Goal: Task Accomplishment & Management: Manage account settings

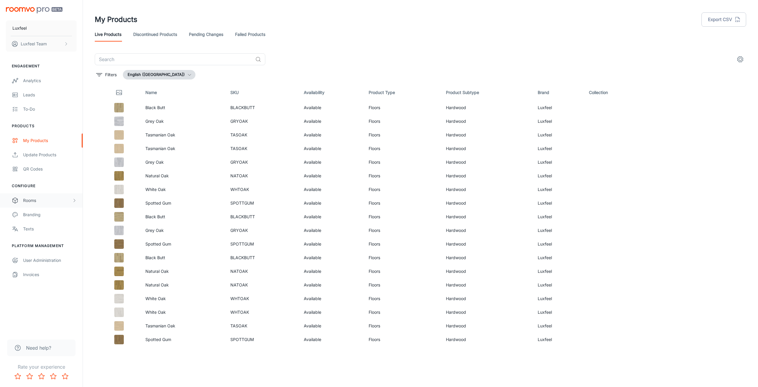
click at [40, 199] on div "Rooms" at bounding box center [47, 200] width 49 height 7
click at [44, 255] on div "Branding" at bounding box center [50, 257] width 54 height 7
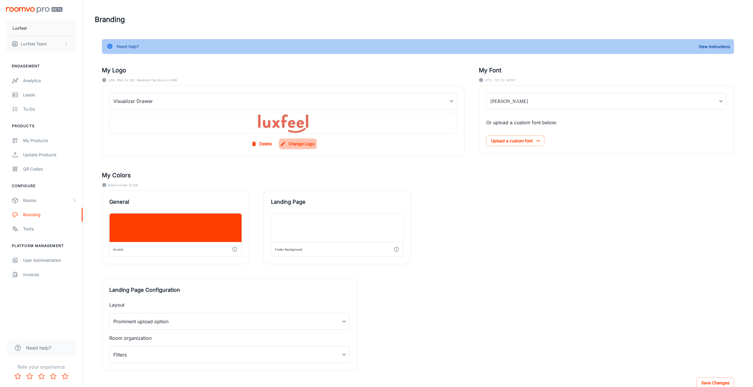
click at [294, 144] on label "Change Logo" at bounding box center [298, 143] width 38 height 11
click at [0, 0] on input "Change Logo" at bounding box center [0, 0] width 0 height 0
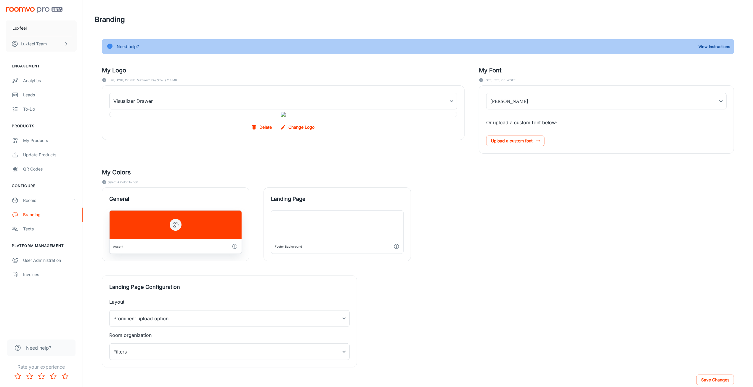
click at [199, 239] on div at bounding box center [176, 224] width 132 height 28
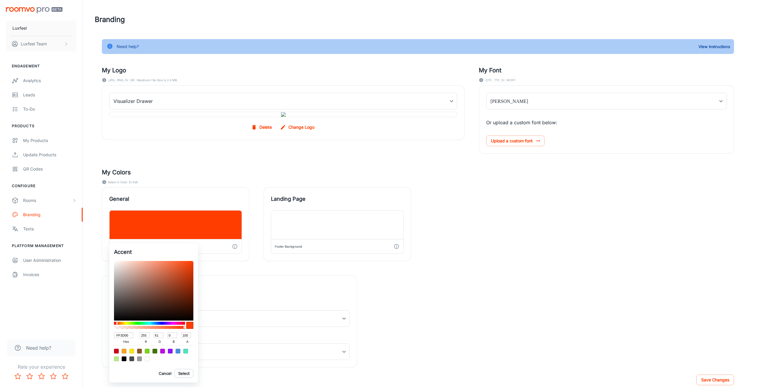
drag, startPoint x: 128, startPoint y: 333, endPoint x: 104, endPoint y: 333, distance: 24.3
click at [104, 333] on div "Accent FF3D00 hex 255 r 61 g 0 b 100 a Cancel Select" at bounding box center [379, 193] width 758 height 387
paste input "#D44928"
type input "#D44928"
type input "212"
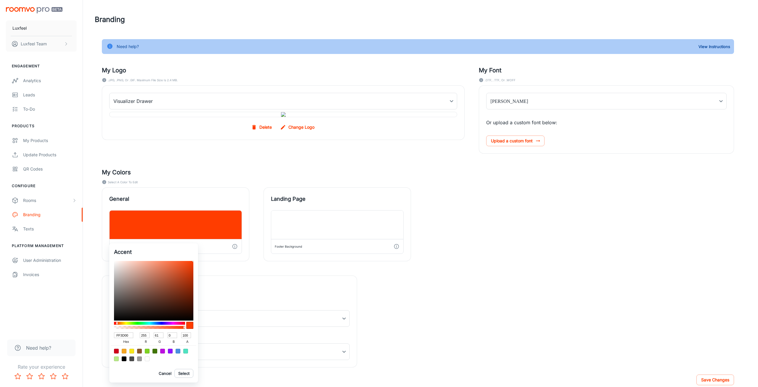
type input "73"
type input "40"
click at [118, 335] on input "#D44928" at bounding box center [123, 335] width 19 height 6
type input "D44928"
click at [192, 374] on button "Select" at bounding box center [184, 373] width 19 height 9
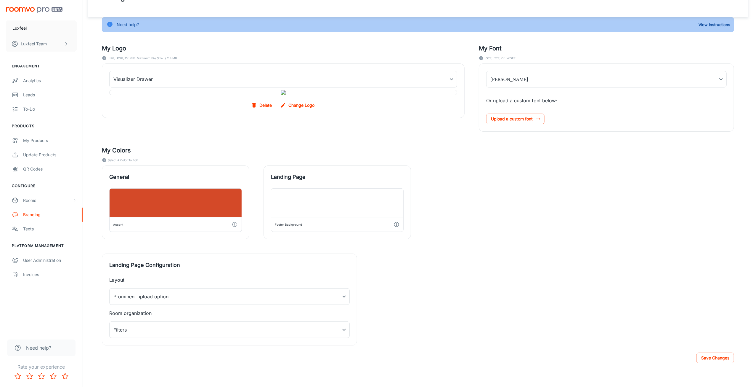
scroll to position [61, 0]
click at [717, 361] on button "Save Changes" at bounding box center [716, 357] width 38 height 11
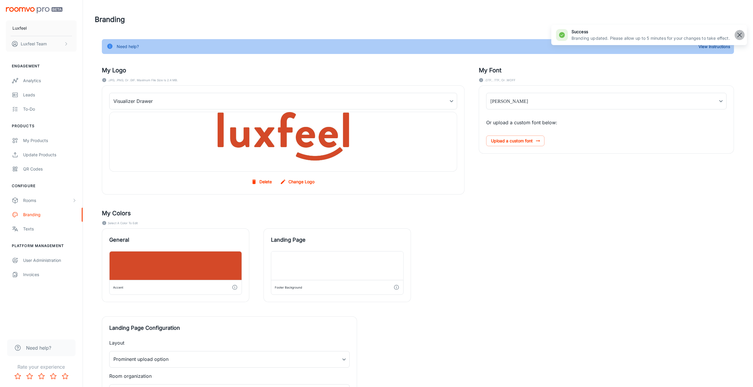
click at [739, 37] on rect "button" at bounding box center [740, 34] width 7 height 7
click at [20, 196] on div "Rooms" at bounding box center [41, 200] width 83 height 14
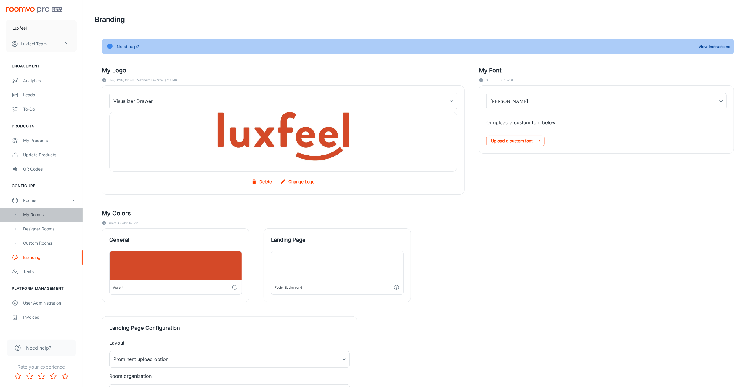
click at [38, 214] on div "My Rooms" at bounding box center [50, 214] width 54 height 7
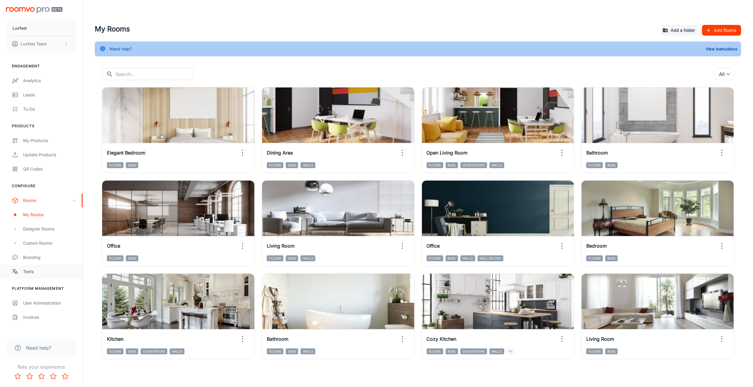
click at [28, 275] on link "Texts" at bounding box center [41, 271] width 83 height 14
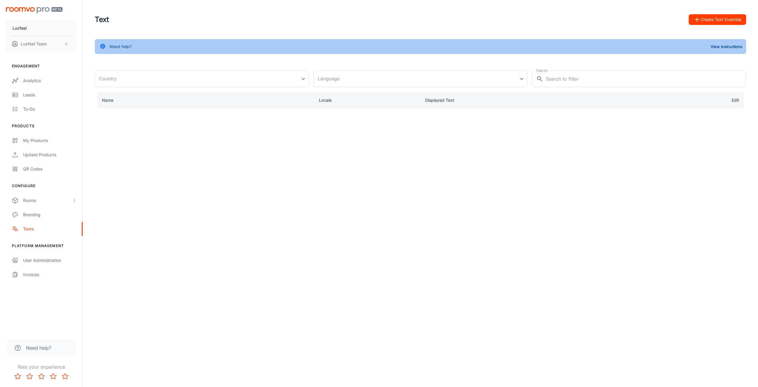
type input "[GEOGRAPHIC_DATA]"
type input "en-au"
click at [735, 134] on icon at bounding box center [735, 135] width 7 height 7
click at [684, 137] on span "Delete" at bounding box center [689, 137] width 16 height 7
click at [737, 113] on td at bounding box center [693, 117] width 106 height 18
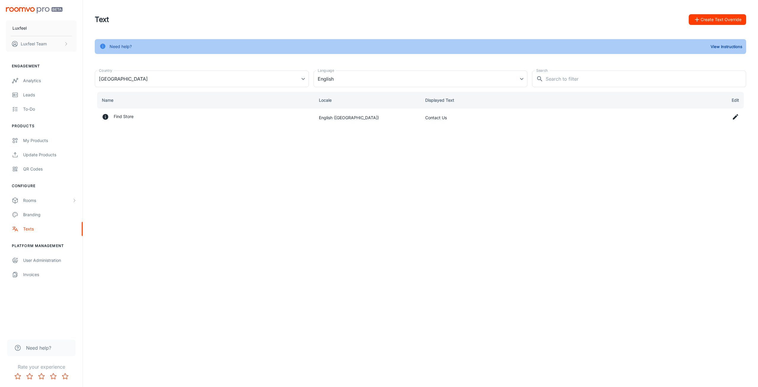
click at [736, 117] on icon at bounding box center [735, 116] width 5 height 5
click at [689, 118] on span "Delete" at bounding box center [689, 119] width 16 height 7
type input "[GEOGRAPHIC_DATA]"
type input "en-au"
click at [719, 16] on button "Create Text Override" at bounding box center [717, 19] width 57 height 11
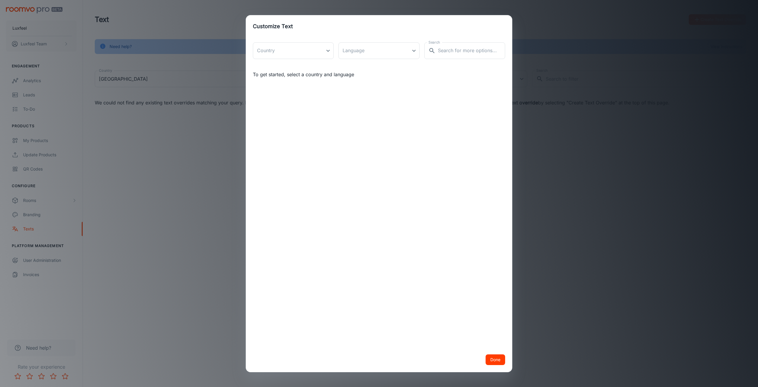
click at [497, 361] on button "Done" at bounding box center [496, 359] width 20 height 11
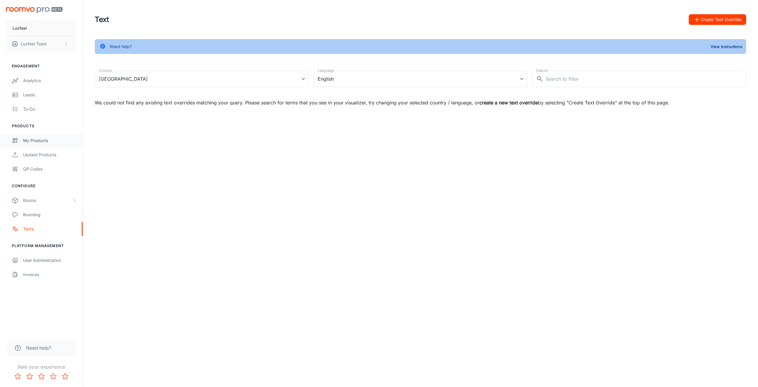
click at [34, 139] on div "My Products" at bounding box center [50, 140] width 54 height 7
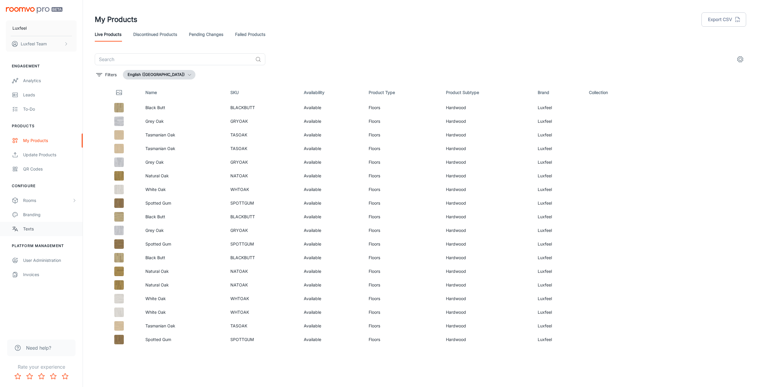
click at [35, 228] on div "Texts" at bounding box center [50, 228] width 54 height 7
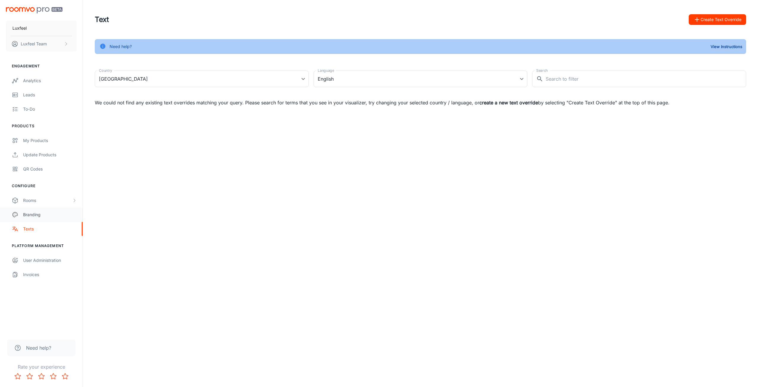
click at [28, 215] on div "Branding" at bounding box center [50, 214] width 54 height 7
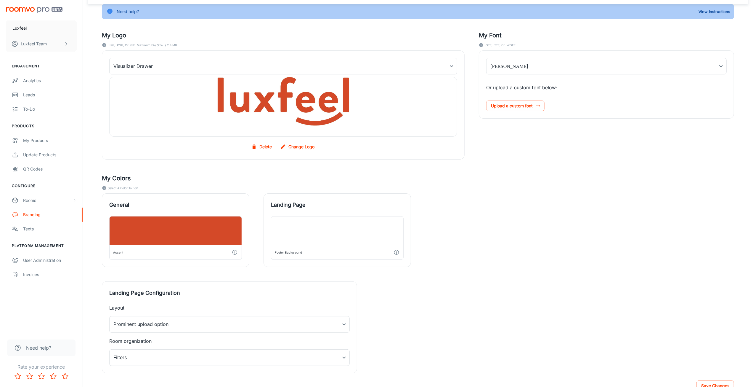
scroll to position [61, 0]
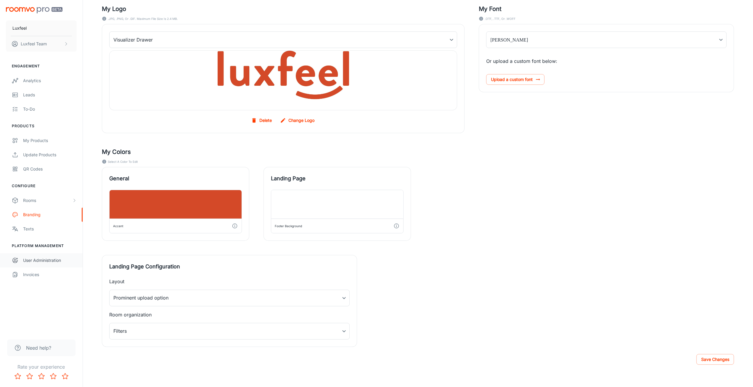
click at [35, 257] on div "User Administration" at bounding box center [50, 260] width 54 height 7
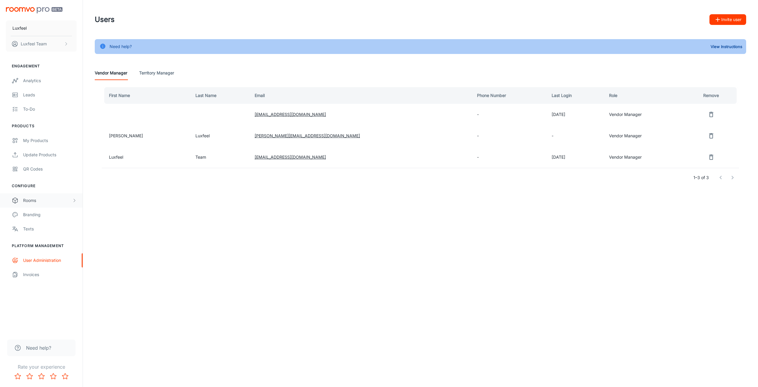
click at [44, 200] on div "Rooms" at bounding box center [47, 200] width 49 height 7
click at [71, 202] on div "Rooms" at bounding box center [47, 200] width 49 height 7
click at [44, 212] on div "Branding" at bounding box center [50, 214] width 54 height 7
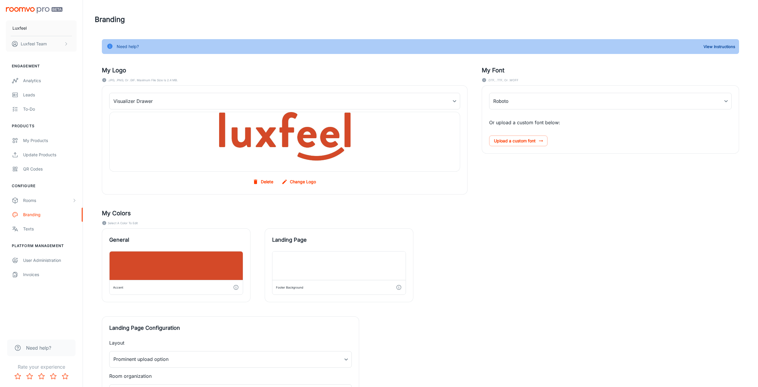
type input "[PERSON_NAME]"
click at [35, 153] on div "Update Products" at bounding box center [50, 154] width 54 height 7
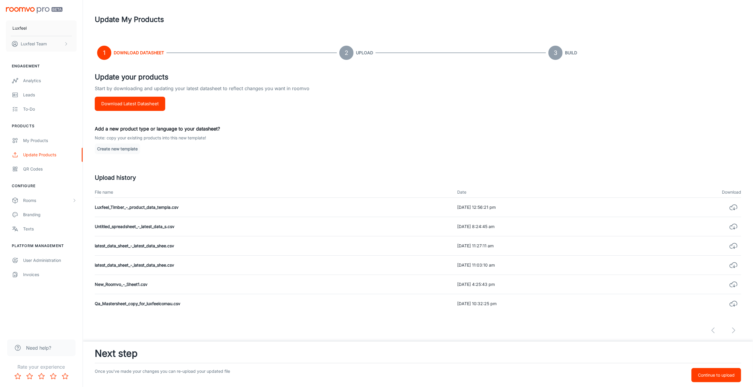
click at [728, 374] on p "Continue to upload" at bounding box center [716, 375] width 37 height 7
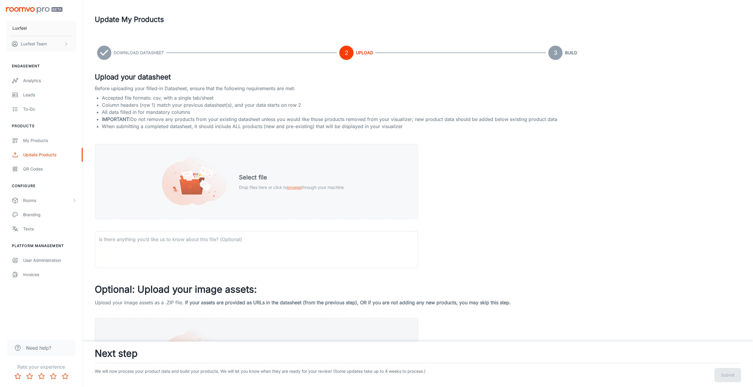
click at [275, 173] on h5 "Select file" at bounding box center [291, 177] width 105 height 9
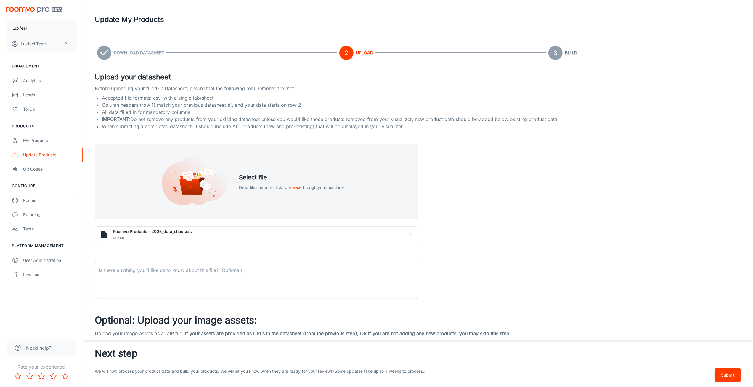
click at [145, 276] on textarea at bounding box center [256, 280] width 315 height 27
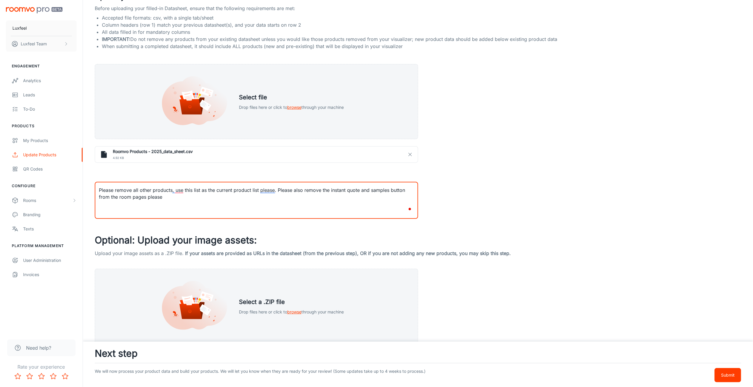
scroll to position [96, 0]
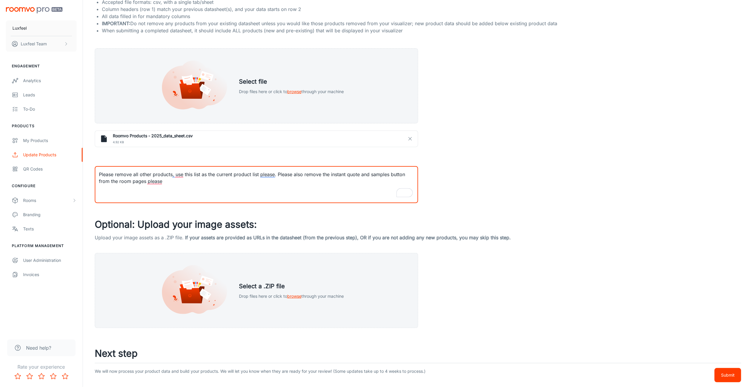
type textarea "Please remove all other products, use this list as the current product list ple…"
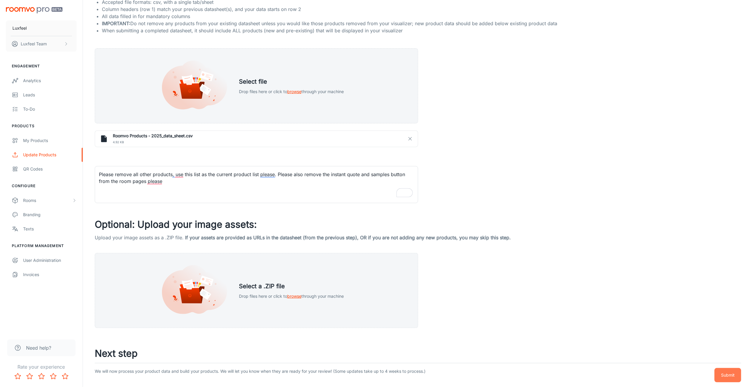
click at [731, 375] on p "Submit" at bounding box center [728, 375] width 14 height 7
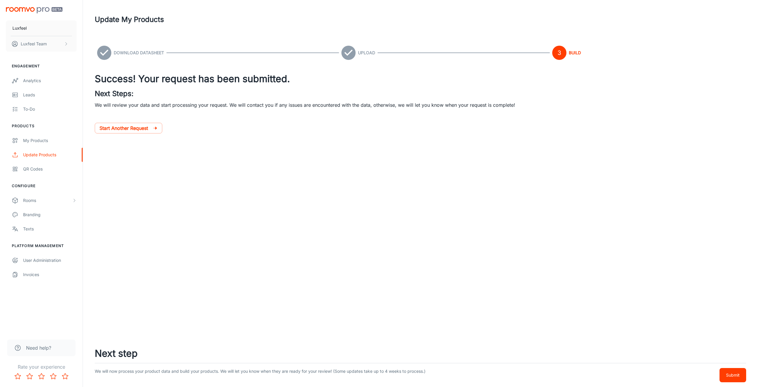
click at [734, 372] on p "Submit" at bounding box center [733, 375] width 14 height 7
click at [736, 374] on p "Submit" at bounding box center [733, 375] width 14 height 7
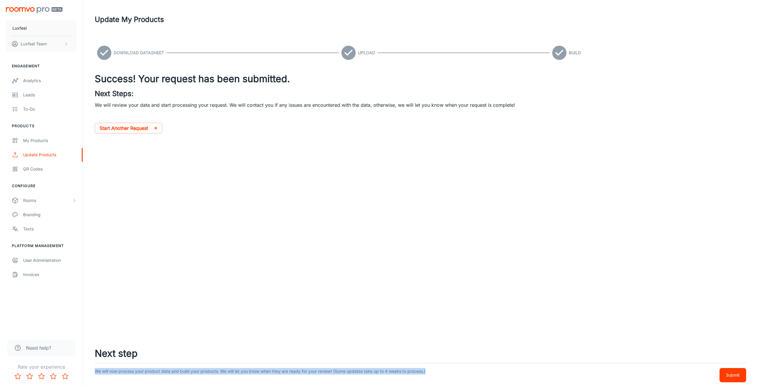
drag, startPoint x: 447, startPoint y: 368, endPoint x: 92, endPoint y: 368, distance: 355.2
click at [92, 368] on footer "Next step We will now process your product data and build your products. We wil…" at bounding box center [420, 363] width 675 height 45
copy p "We will now process your product data and build your products. We will let you …"
click at [24, 137] on link "My Products" at bounding box center [41, 140] width 83 height 14
